Goal: Browse casually: Explore the website without a specific task or goal

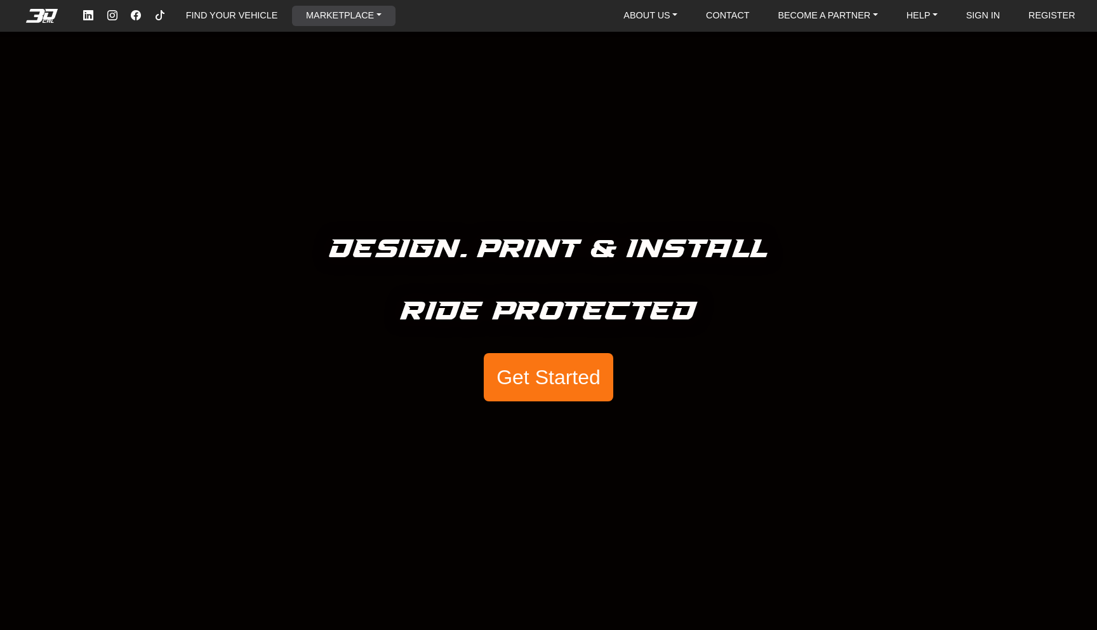
click at [311, 13] on link "MARKETPLACE" at bounding box center [344, 16] width 86 height 20
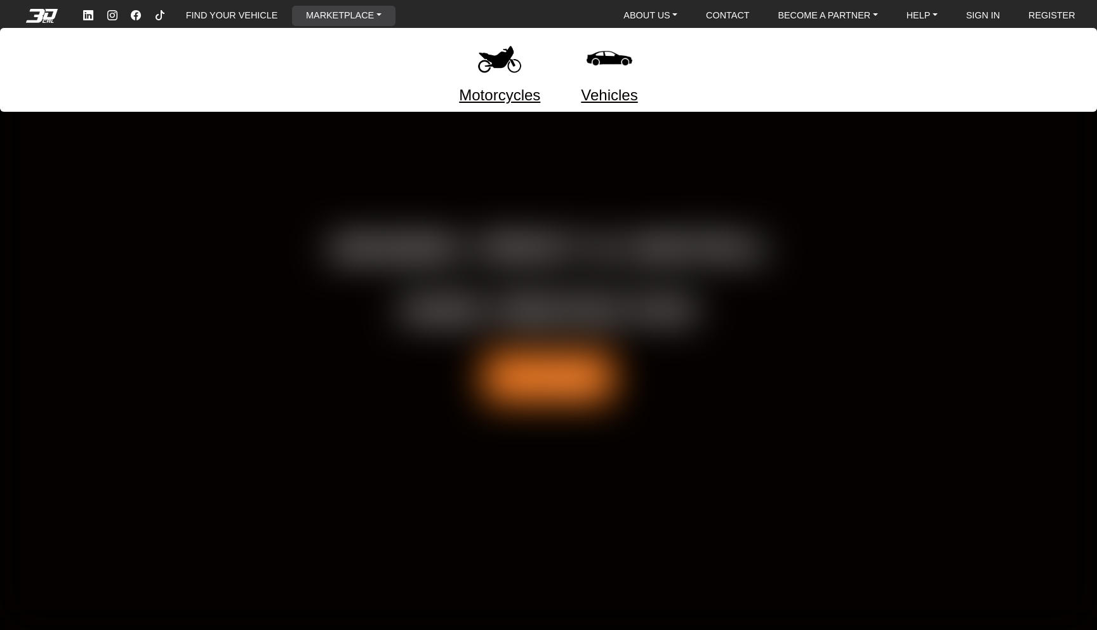
click at [522, 95] on link "Motorcycles" at bounding box center [499, 95] width 81 height 23
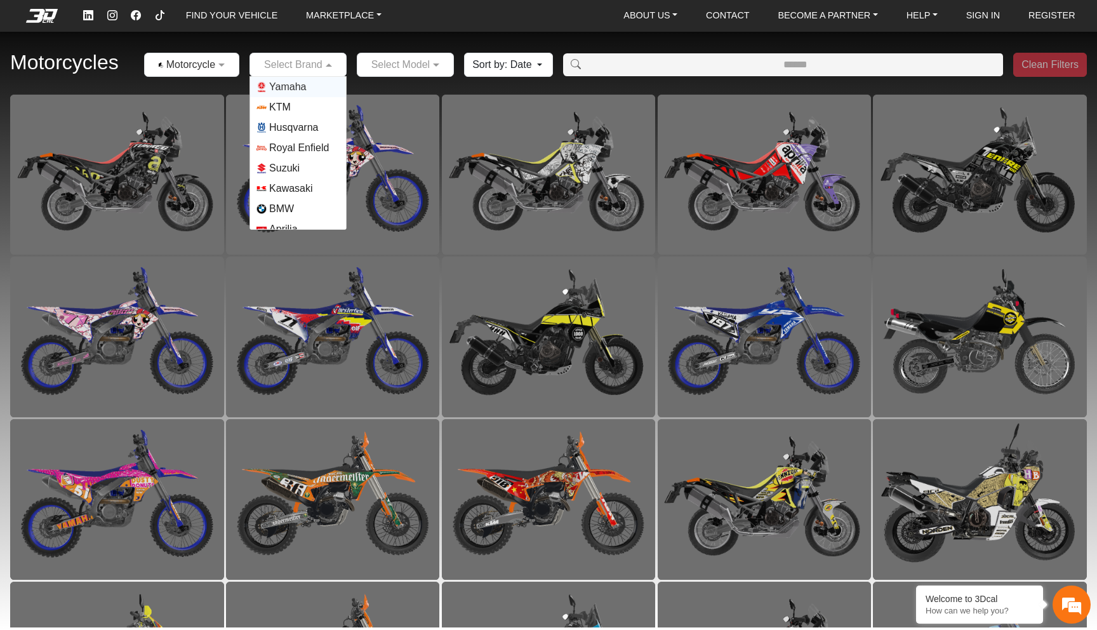
click at [308, 71] on div "Select Brand" at bounding box center [290, 64] width 65 height 15
click at [378, 72] on div "Select Model" at bounding box center [397, 64] width 65 height 15
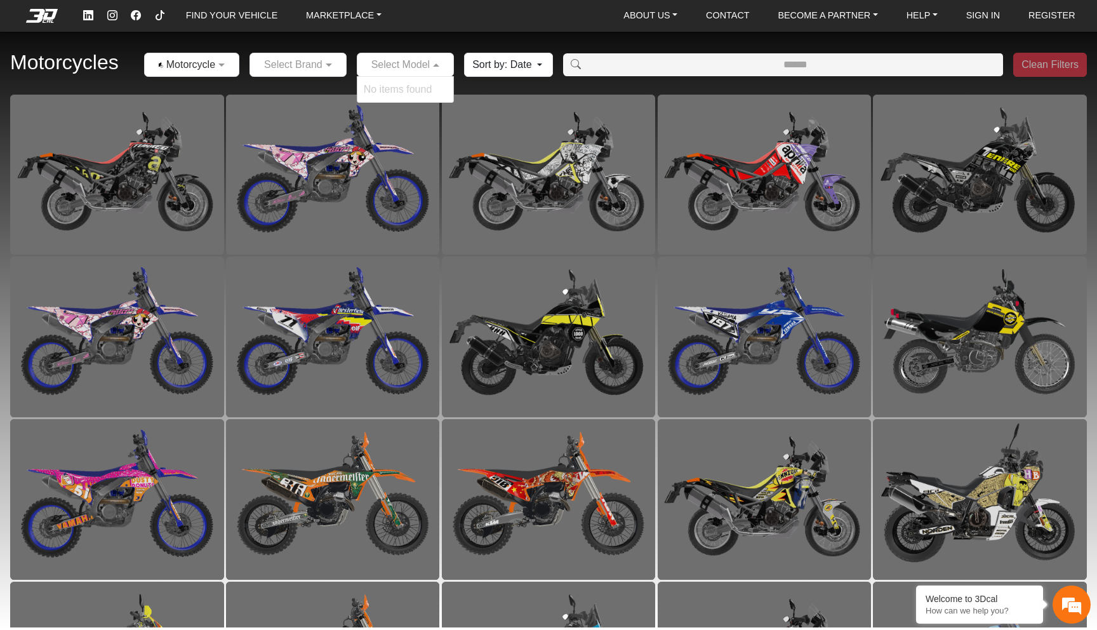
click at [493, 64] on button "Sort by: Date" at bounding box center [508, 65] width 88 height 24
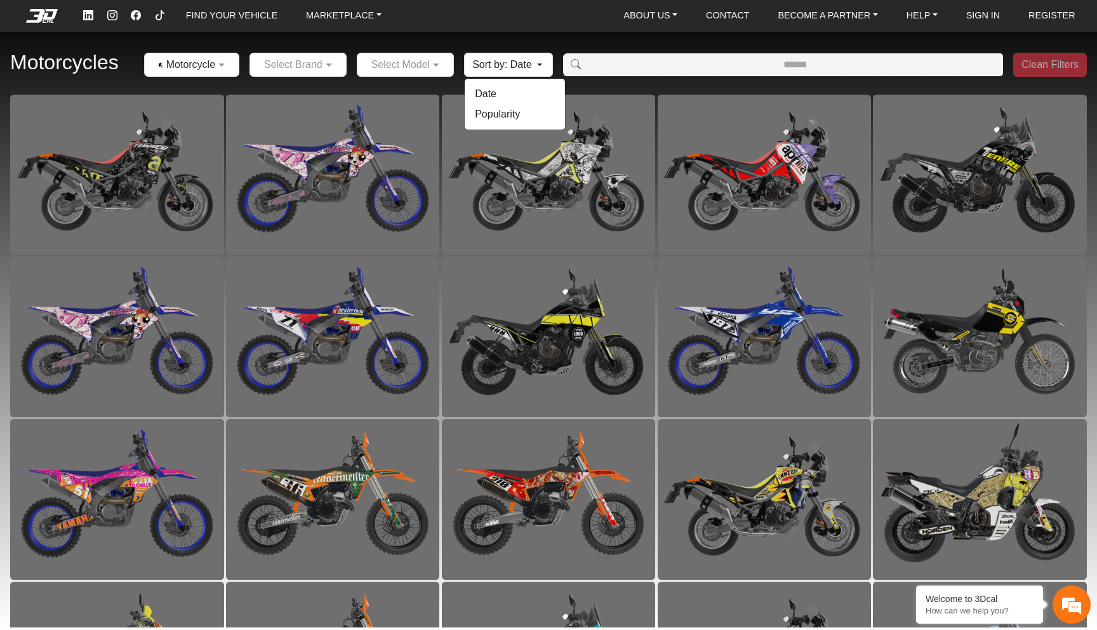
click at [493, 64] on button "Sort by: Date" at bounding box center [508, 65] width 88 height 24
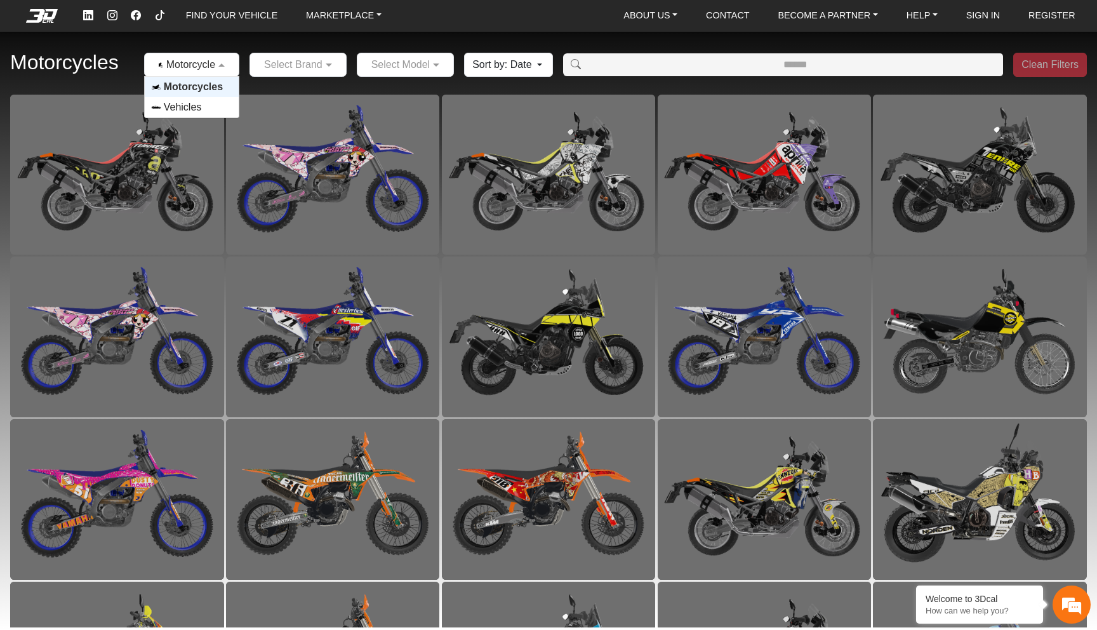
click at [167, 63] on input "text" at bounding box center [179, 64] width 56 height 15
click at [159, 65] on input "text" at bounding box center [179, 64] width 56 height 15
click at [133, 73] on div "Motorcycles × Motorcycles Motorcycles Vehicles Select Brand Select Model Sort b…" at bounding box center [548, 65] width 1097 height 59
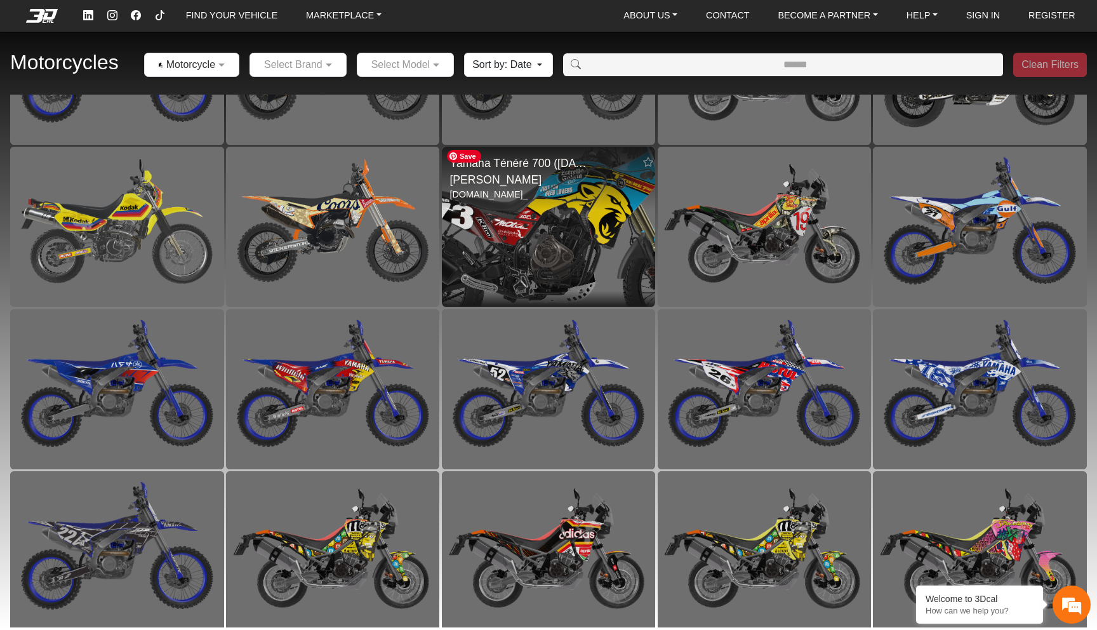
click at [513, 227] on img at bounding box center [548, 227] width 427 height 321
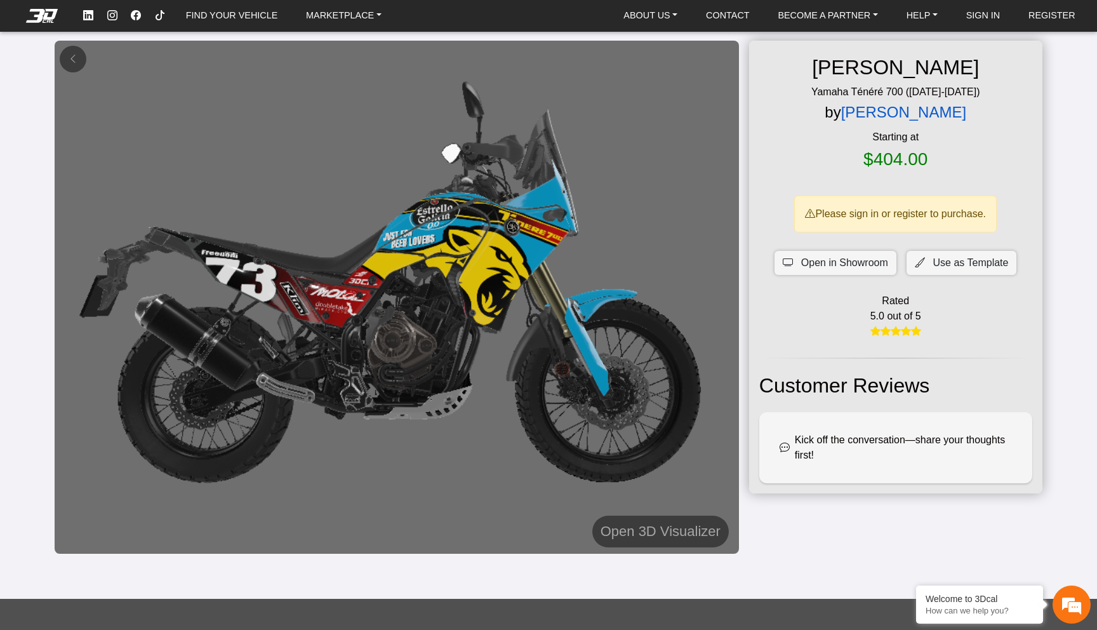
click at [884, 110] on link "Samuel De Castro" at bounding box center [903, 111] width 125 height 17
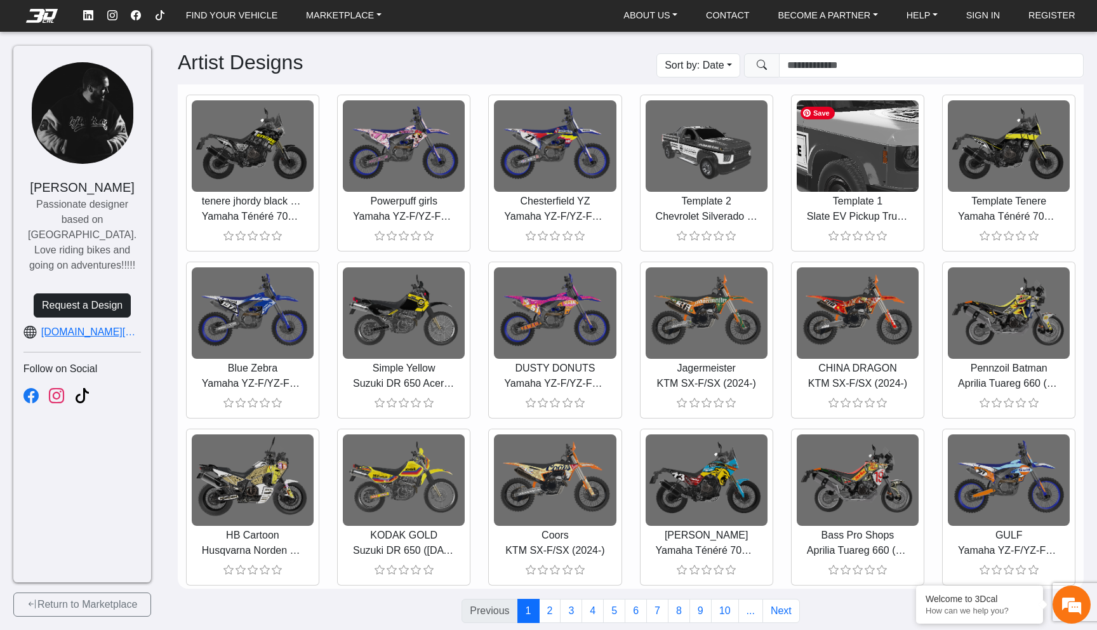
click at [818, 154] on img at bounding box center [858, 146] width 366 height 275
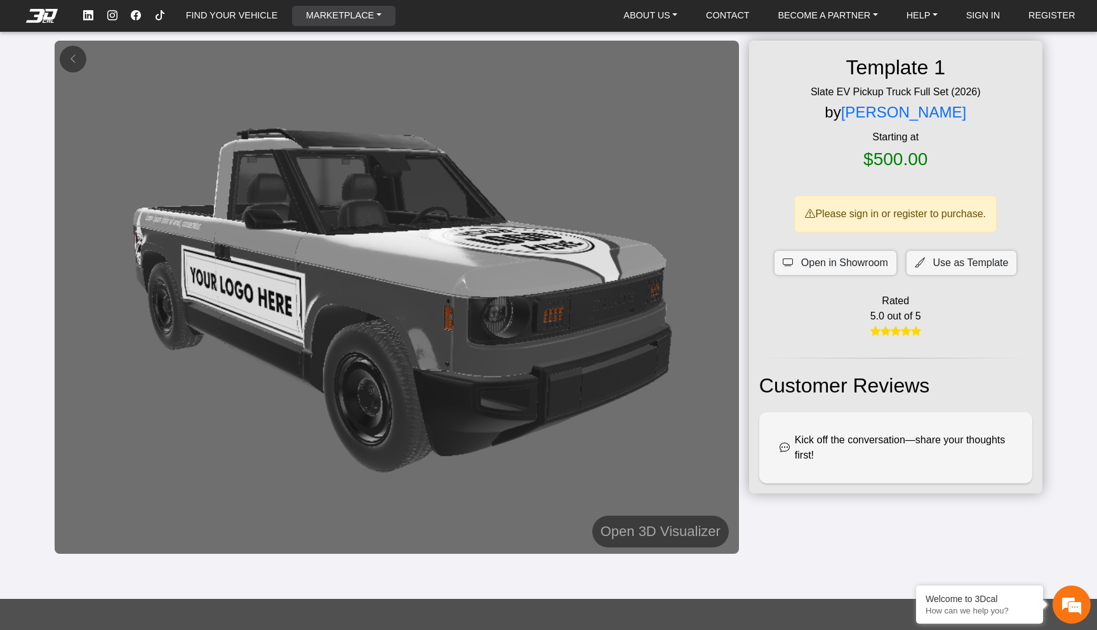
click at [335, 10] on link "MARKETPLACE" at bounding box center [344, 16] width 86 height 20
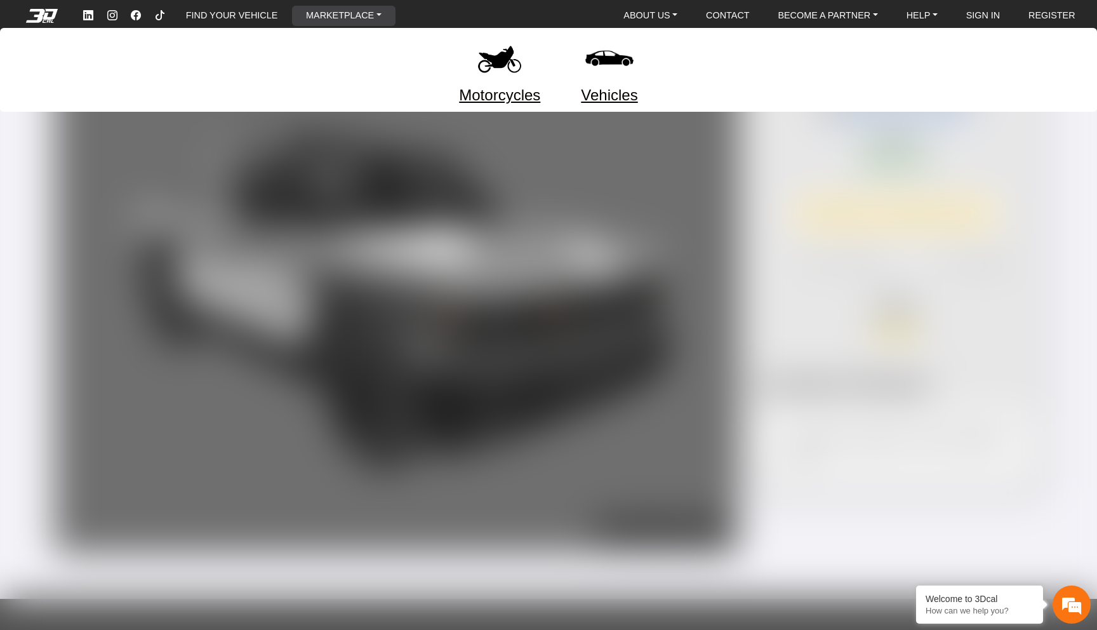
click at [625, 52] on img at bounding box center [609, 58] width 53 height 53
